Goal: Contribute content

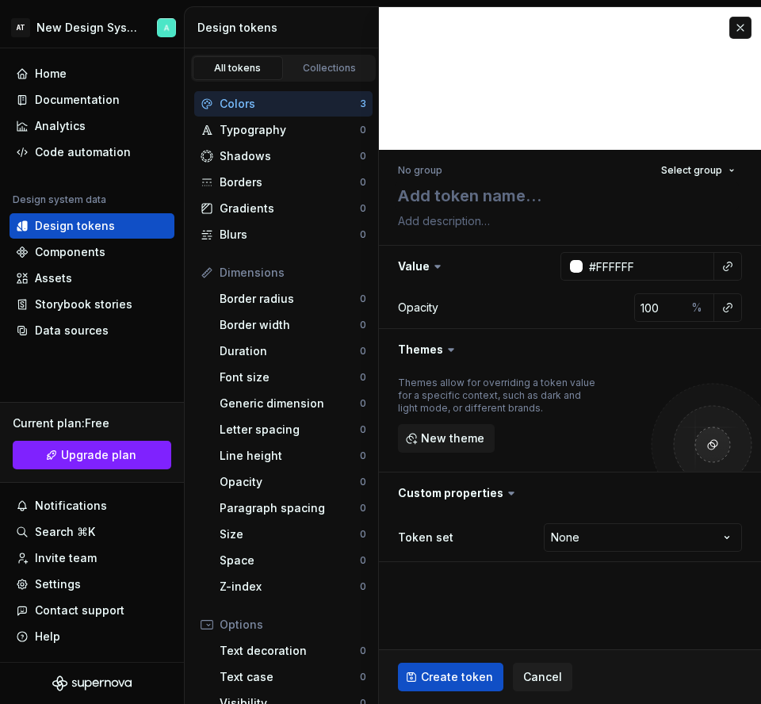
click at [439, 668] on button "Create token" at bounding box center [450, 677] width 105 height 29
type textarea "*"
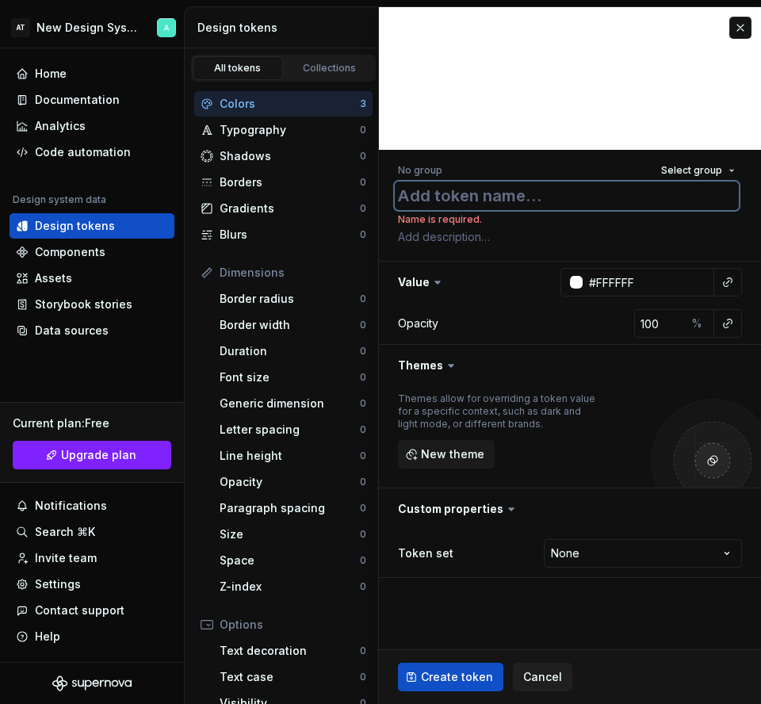
type textarea "a"
type textarea "*"
type textarea "as"
type textarea "*"
type textarea "asd"
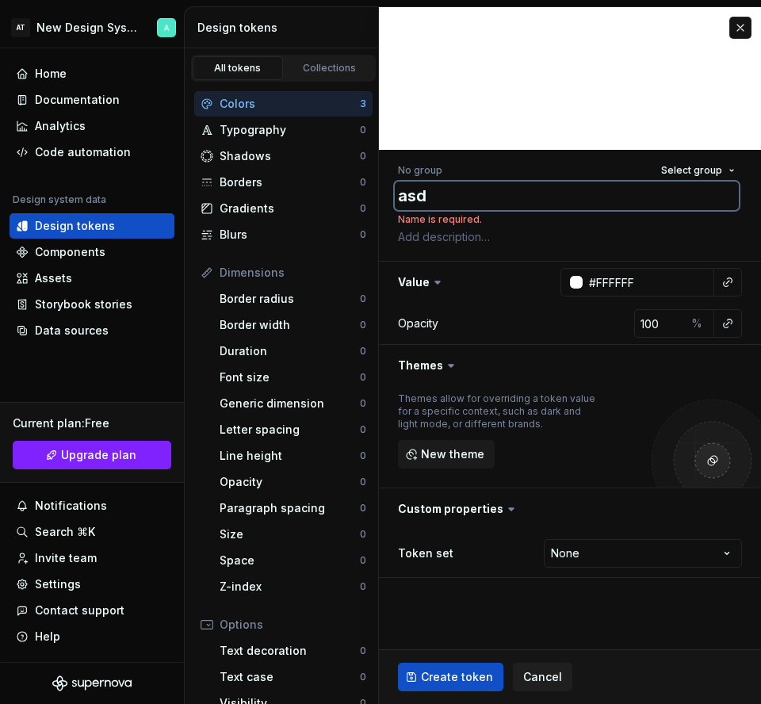
type textarea "*"
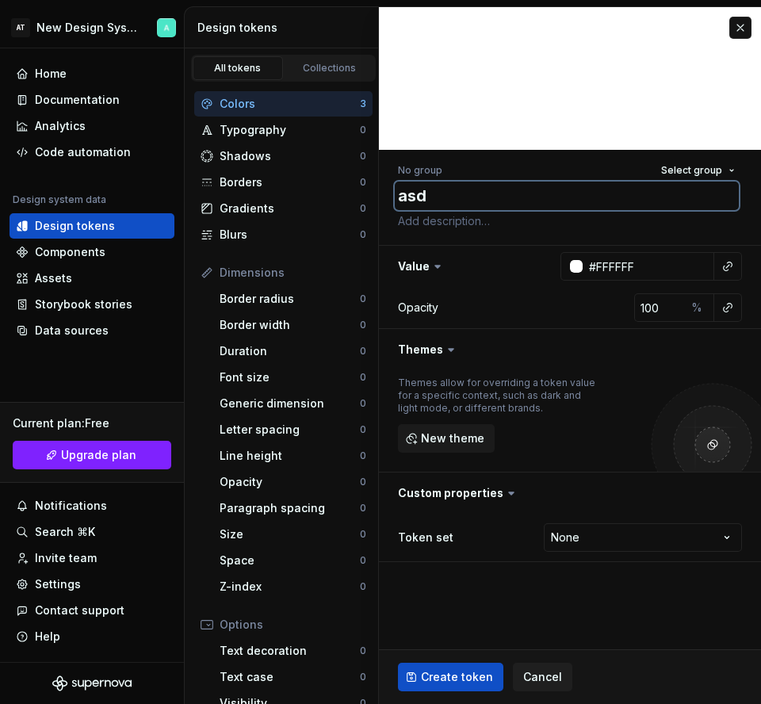
type textarea "asda"
type textarea "*"
type textarea "asdas"
type textarea "*"
type textarea "asdasd"
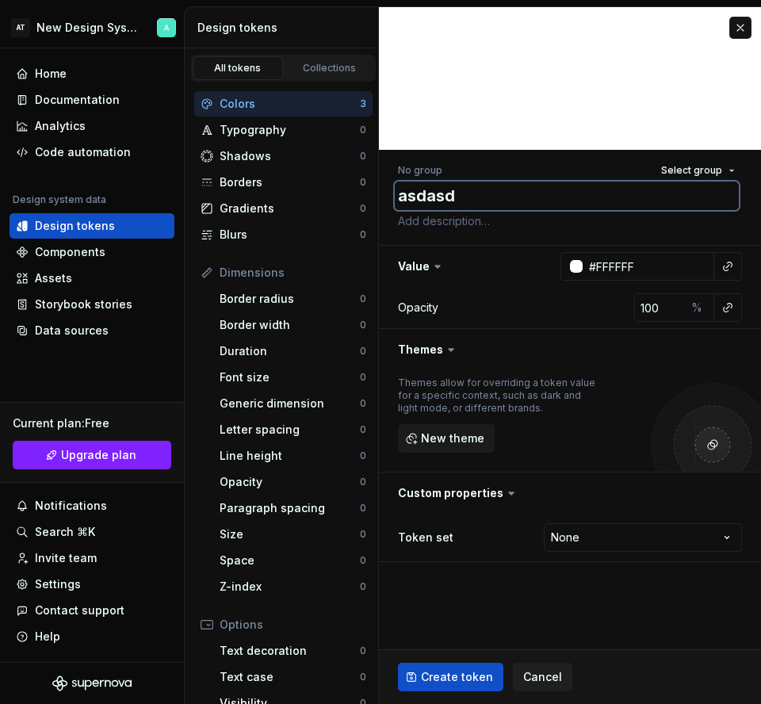
type textarea "*"
type textarea "asdasd"
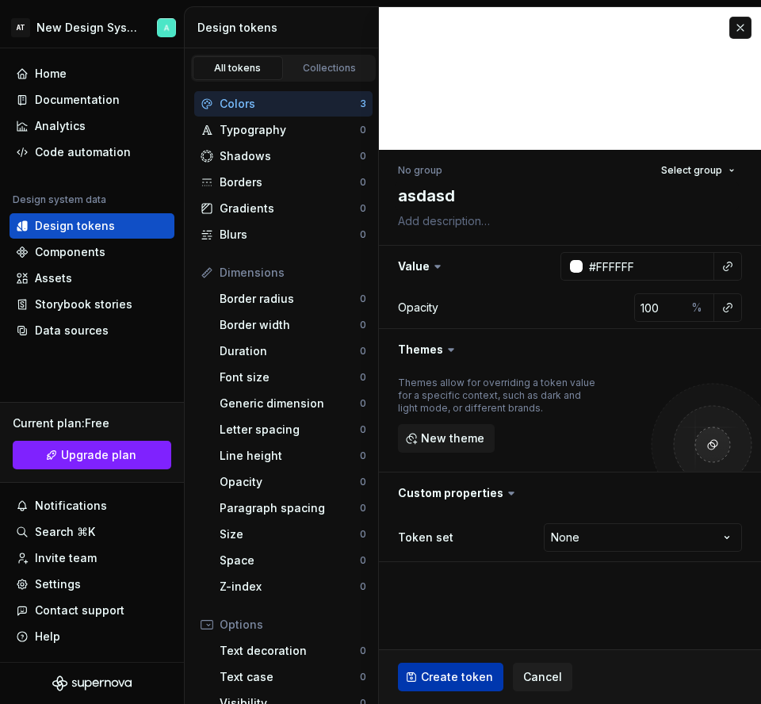
click at [437, 664] on button "Create token" at bounding box center [450, 677] width 105 height 29
type textarea "*"
